Goal: Use online tool/utility: Utilize a website feature to perform a specific function

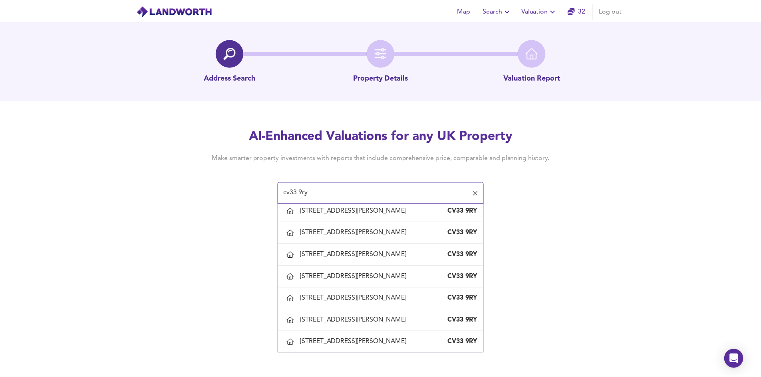
scroll to position [519, 0]
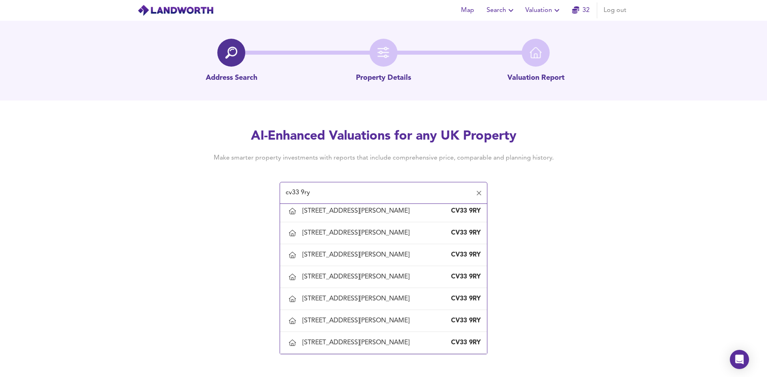
click at [356, 128] on div "[STREET_ADDRESS][PERSON_NAME]" at bounding box center [357, 123] width 110 height 9
type input "[STREET_ADDRESS][PERSON_NAME]"
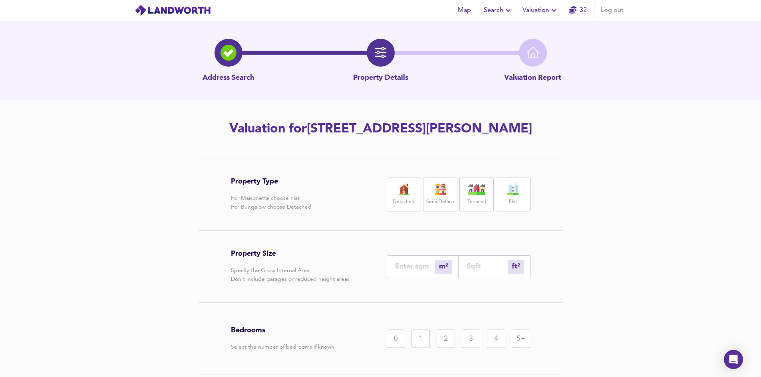
click at [476, 212] on div "Terraced" at bounding box center [476, 195] width 34 height 34
click at [418, 271] on input "number" at bounding box center [415, 266] width 40 height 8
type input "7"
type input "75"
type input "78"
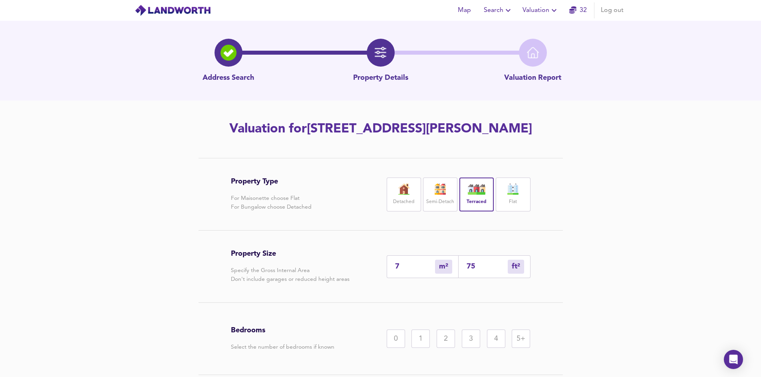
type input "840"
type input "78"
click at [472, 348] on div "3" at bounding box center [471, 339] width 18 height 18
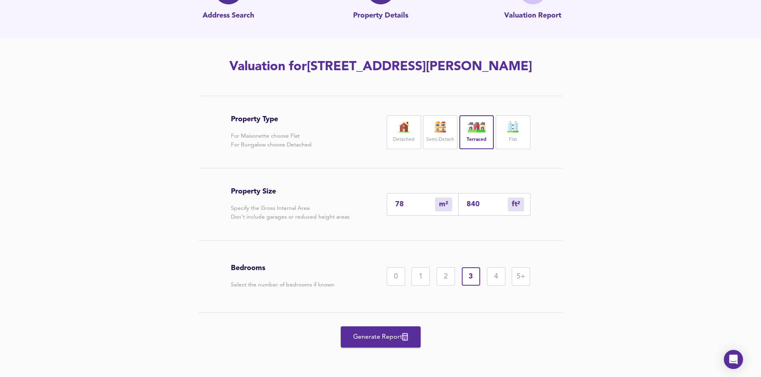
scroll to position [80, 0]
click at [390, 341] on span "Generate Report" at bounding box center [381, 337] width 64 height 11
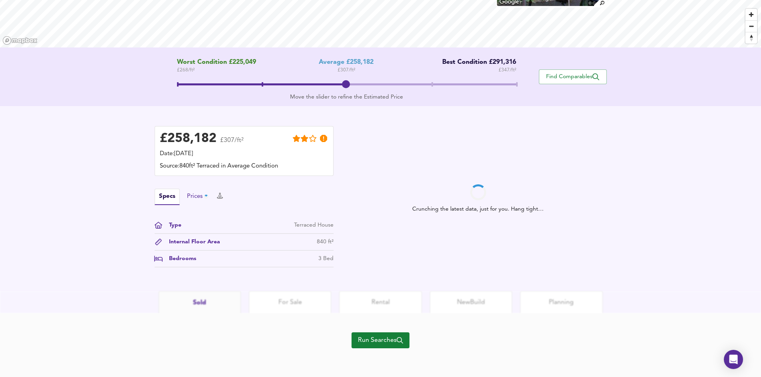
click at [201, 196] on div "Prices" at bounding box center [198, 197] width 23 height 9
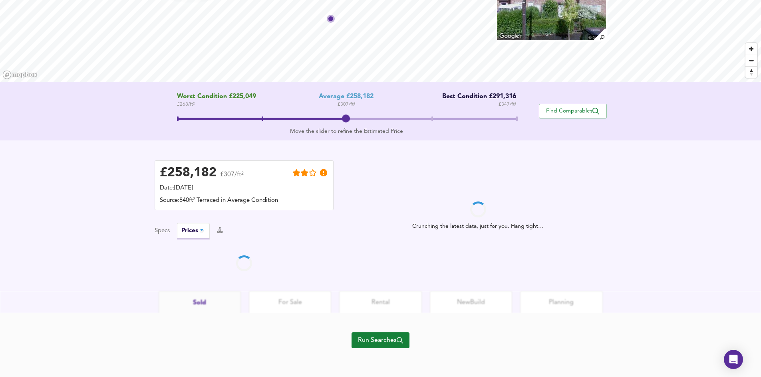
scroll to position [118, 0]
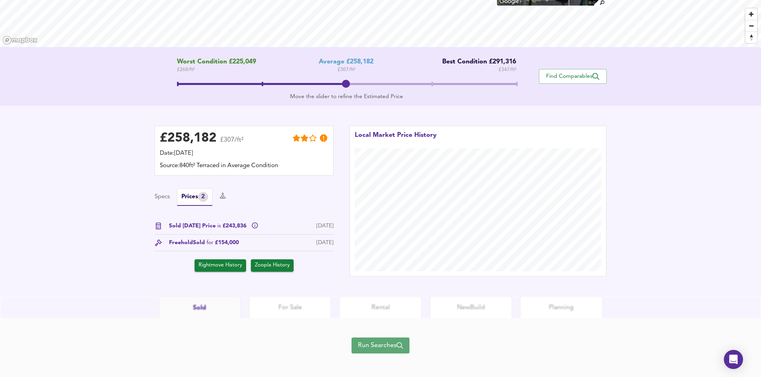
click at [379, 345] on span "Run Searches" at bounding box center [380, 345] width 45 height 11
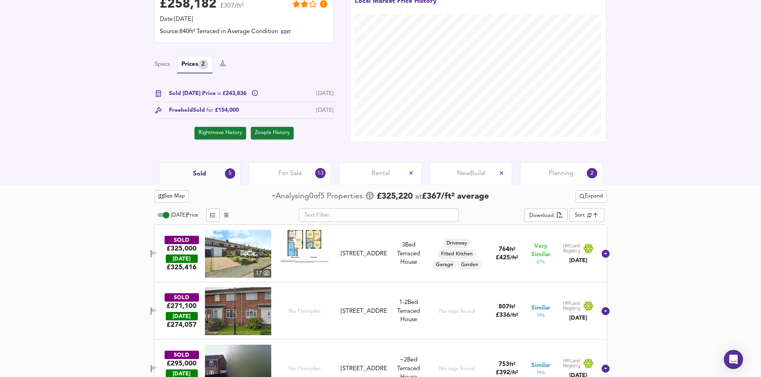
scroll to position [238, 0]
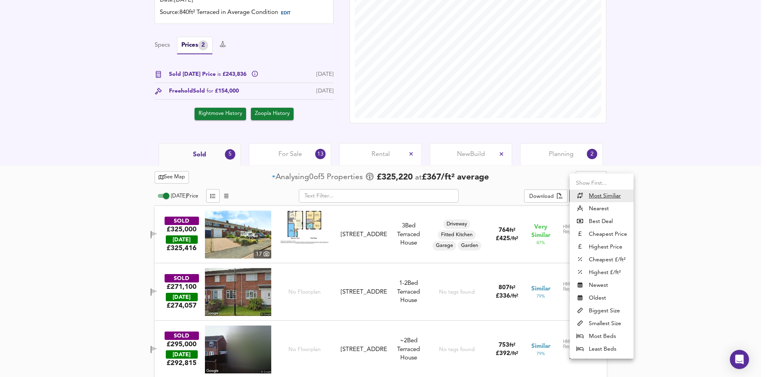
click at [591, 211] on li "Nearest" at bounding box center [602, 208] width 64 height 13
type input "distancetocenter"
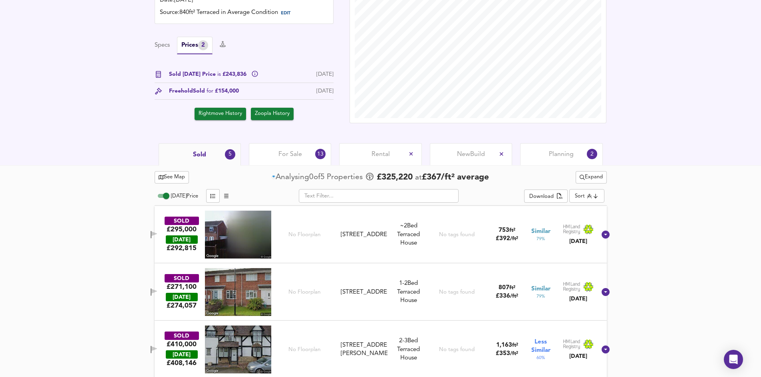
click at [661, 206] on div "See Map Analysing 0 of 5 Propert ies £ 325,220 at £ 367 / ft² average Expand [D…" at bounding box center [380, 331] width 761 height 332
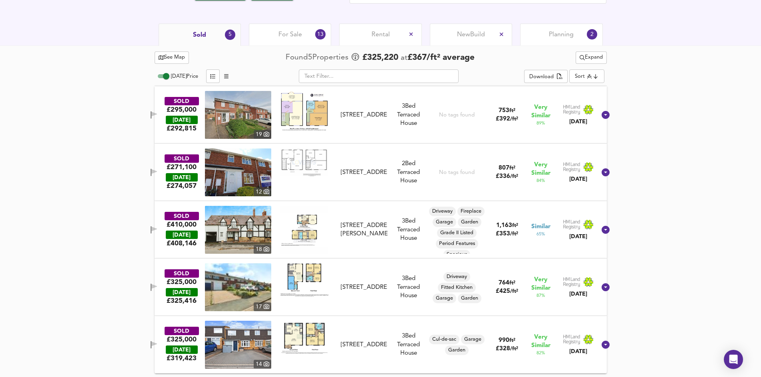
scroll to position [358, 0]
